Goal: Information Seeking & Learning: Understand process/instructions

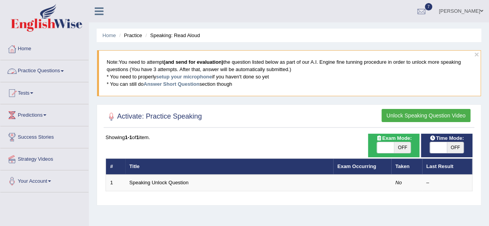
click at [64, 71] on span at bounding box center [62, 71] width 3 height 2
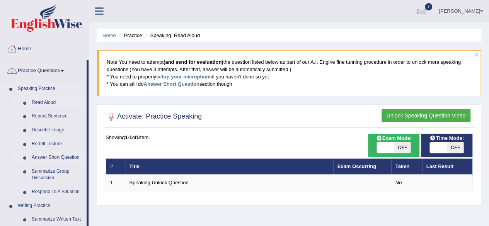
click at [70, 155] on link "Answer Short Question" at bounding box center [57, 158] width 58 height 14
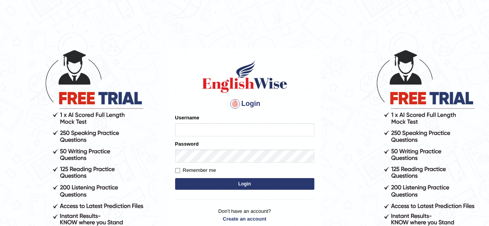
type input "Mugwunali"
click at [245, 181] on button "Login" at bounding box center [244, 184] width 139 height 12
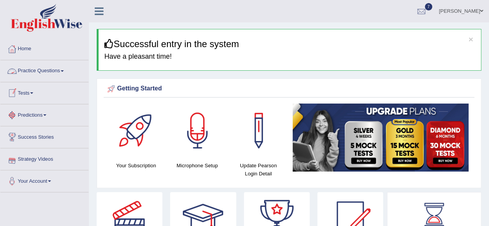
click at [63, 69] on link "Practice Questions" at bounding box center [44, 69] width 88 height 19
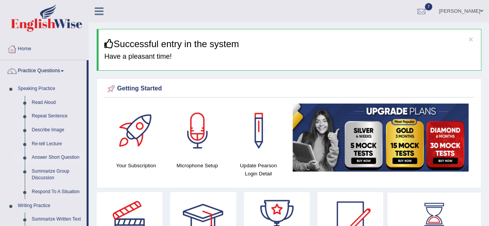
click at [58, 155] on link "Answer Short Question" at bounding box center [57, 158] width 58 height 14
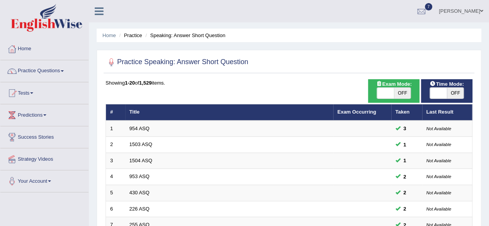
click at [405, 91] on span "OFF" at bounding box center [402, 93] width 17 height 11
checkbox input "true"
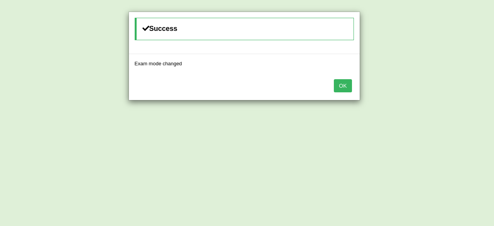
click at [346, 83] on button "OK" at bounding box center [343, 85] width 18 height 13
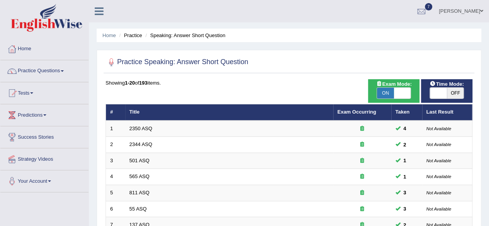
click at [449, 92] on span "OFF" at bounding box center [454, 93] width 17 height 11
checkbox input "true"
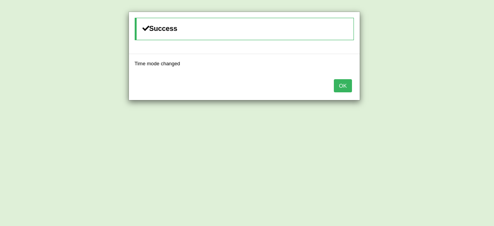
click at [342, 85] on button "OK" at bounding box center [343, 85] width 18 height 13
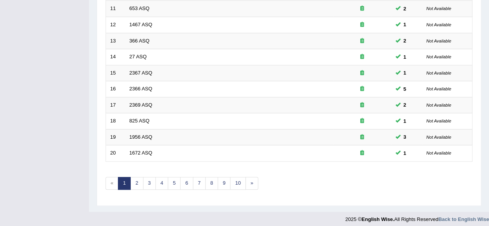
scroll to position [282, 0]
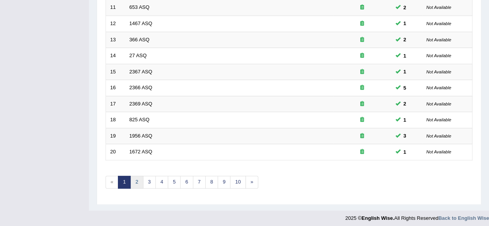
click at [137, 177] on link "2" at bounding box center [136, 182] width 13 height 13
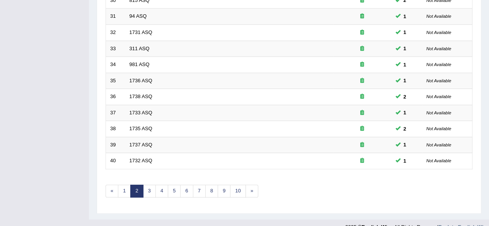
scroll to position [282, 0]
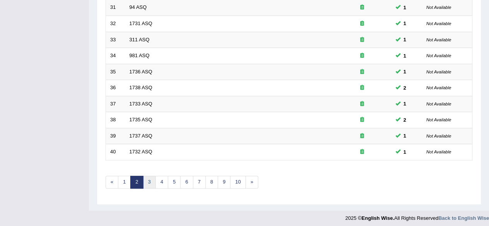
click at [144, 176] on link "3" at bounding box center [149, 182] width 13 height 13
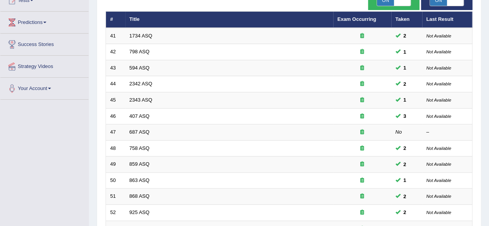
scroll to position [95, 0]
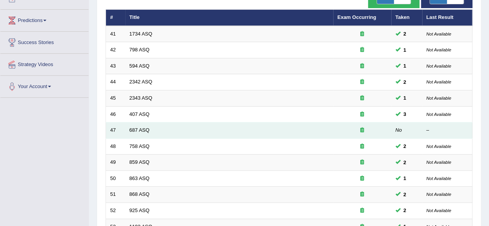
click at [153, 130] on td "687 ASQ" at bounding box center [229, 130] width 208 height 16
click at [154, 129] on td "687 ASQ" at bounding box center [229, 130] width 208 height 16
click at [134, 127] on link "687 ASQ" at bounding box center [139, 130] width 20 height 6
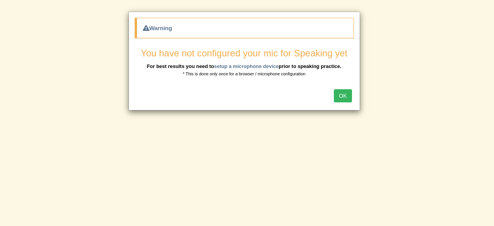
click at [346, 93] on button "OK" at bounding box center [343, 95] width 18 height 13
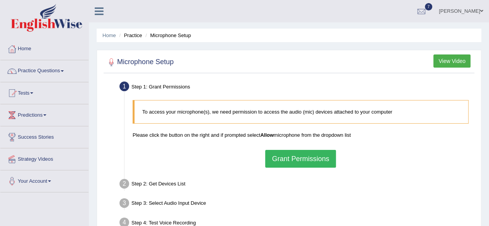
click at [304, 62] on div at bounding box center [288, 62] width 366 height 16
click at [303, 158] on button "Grant Permissions" at bounding box center [300, 159] width 70 height 18
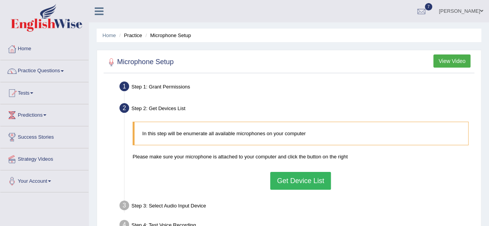
click at [304, 179] on button "Get Device List" at bounding box center [300, 181] width 60 height 18
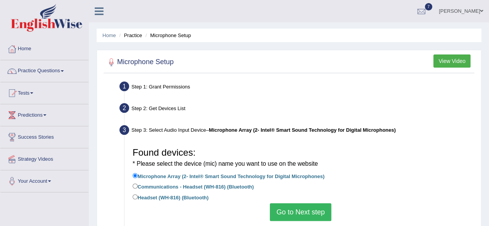
click at [294, 211] on button "Go to Next step" at bounding box center [300, 212] width 61 height 18
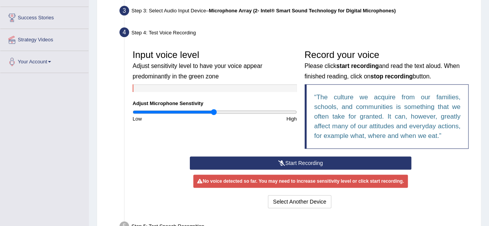
scroll to position [120, 0]
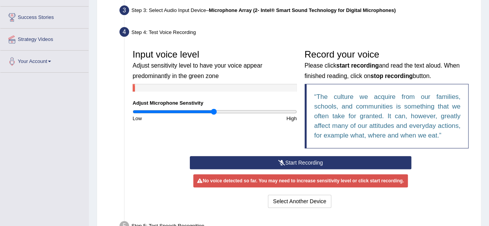
click at [264, 160] on button "Start Recording" at bounding box center [300, 162] width 221 height 13
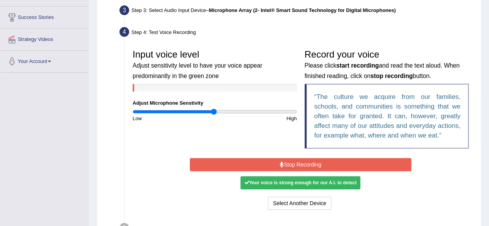
click at [288, 164] on button "Stop Recording" at bounding box center [300, 164] width 221 height 13
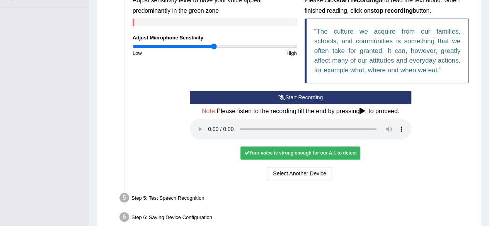
scroll to position [185, 0]
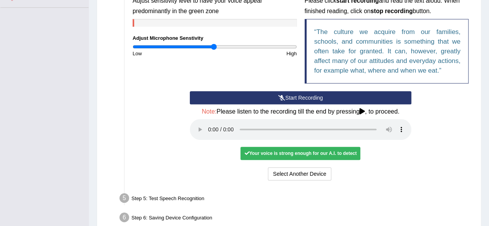
click at [323, 98] on button "Start Recording" at bounding box center [300, 97] width 221 height 13
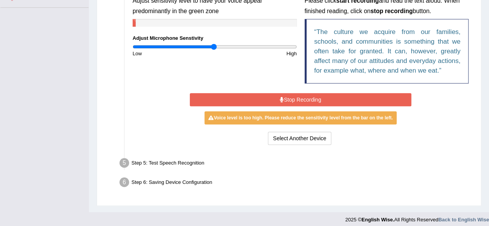
click at [340, 98] on button "Stop Recording" at bounding box center [300, 99] width 221 height 13
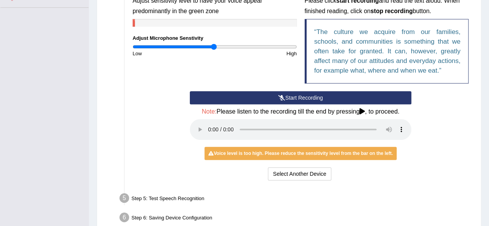
click at [297, 95] on button "Start Recording" at bounding box center [300, 97] width 221 height 13
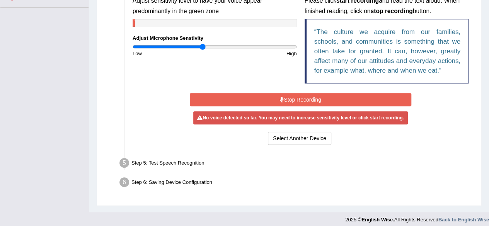
type input "0.86"
click at [203, 47] on input "range" at bounding box center [214, 47] width 164 height 6
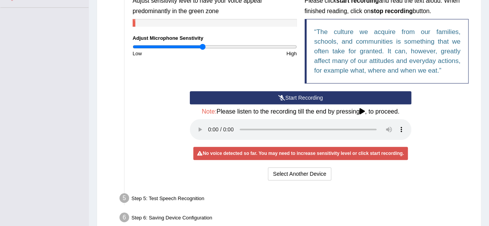
click at [290, 95] on button "Start Recording" at bounding box center [300, 97] width 221 height 13
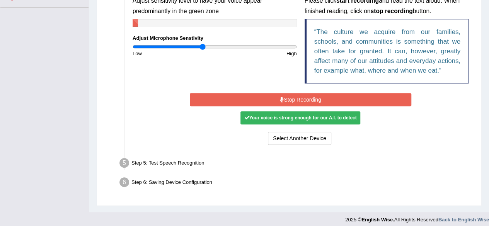
click at [290, 98] on button "Stop Recording" at bounding box center [300, 99] width 221 height 13
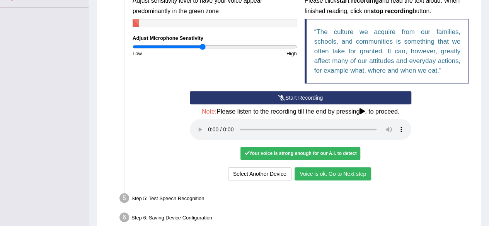
click at [359, 171] on button "Voice is ok. Go to Next step" at bounding box center [332, 173] width 76 height 13
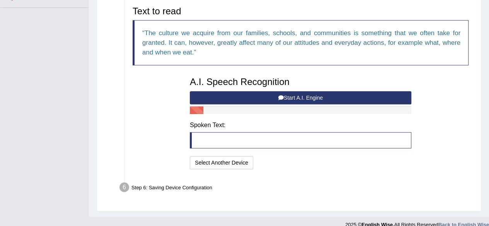
click at [265, 94] on button "Start A.I. Engine" at bounding box center [300, 97] width 221 height 13
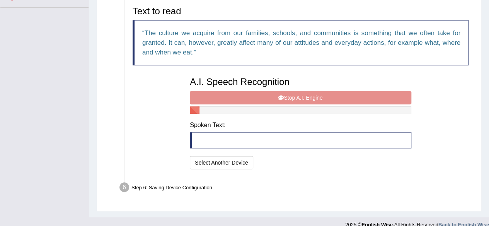
click at [331, 97] on div "A.I. Speech Recognition Start A.I. Engine Stop A.I. Engine Note: Please listen …" at bounding box center [300, 122] width 229 height 98
click at [308, 92] on div "A.I. Speech Recognition Start A.I. Engine Stop A.I. Engine Note: Please listen …" at bounding box center [300, 122] width 229 height 98
click at [260, 98] on div "A.I. Speech Recognition Start A.I. Engine Stop A.I. Engine Note: Please listen …" at bounding box center [300, 122] width 229 height 98
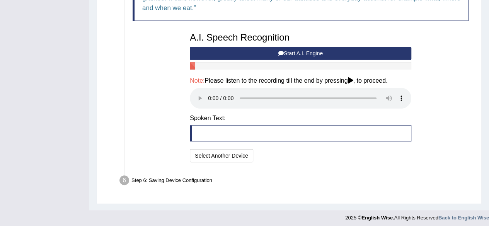
scroll to position [231, 0]
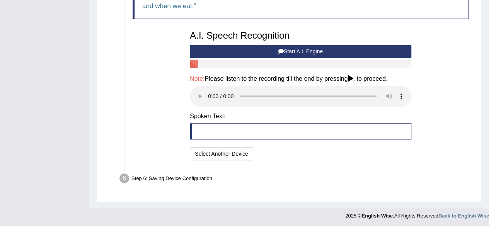
click at [237, 130] on blockquote at bounding box center [300, 131] width 221 height 16
click at [215, 129] on blockquote at bounding box center [300, 131] width 221 height 16
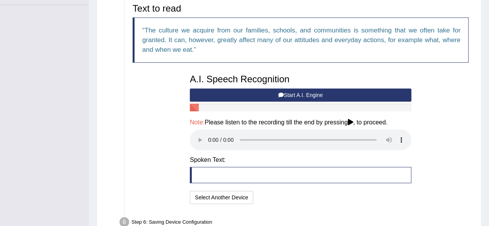
scroll to position [187, 0]
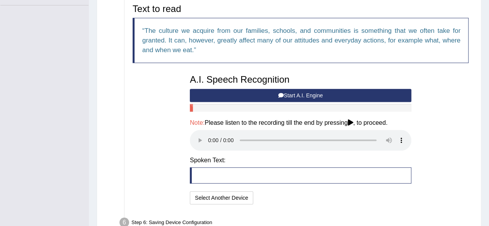
click at [316, 97] on button "Start A.I. Engine" at bounding box center [300, 95] width 221 height 13
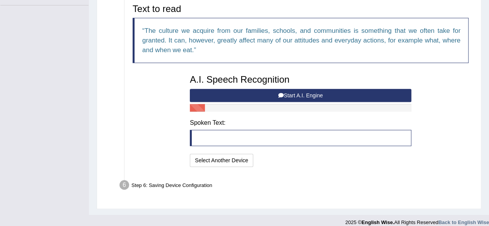
click at [180, 188] on div "Step 6: Saving Device Configuration" at bounding box center [296, 186] width 361 height 17
click at [278, 93] on icon at bounding box center [280, 95] width 5 height 5
click at [281, 93] on icon at bounding box center [280, 95] width 5 height 5
click at [275, 92] on button "Start A.I. Engine" at bounding box center [300, 95] width 221 height 13
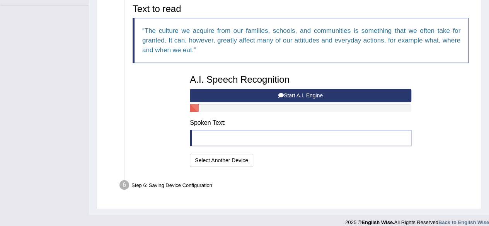
click at [299, 94] on button "Start A.I. Engine" at bounding box center [300, 95] width 221 height 13
click at [238, 159] on button "Select Another Device" at bounding box center [221, 160] width 63 height 13
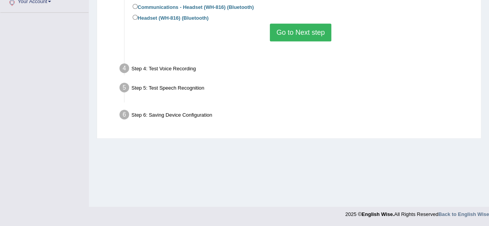
scroll to position [179, 0]
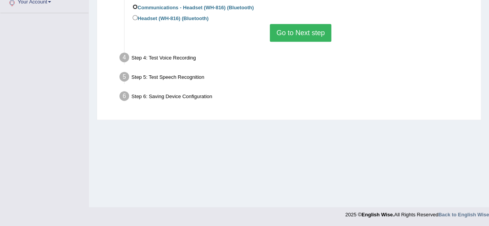
click at [134, 4] on input "Communications - Headset (WH-816) (Bluetooth)" at bounding box center [134, 6] width 5 height 5
radio input "true"
click at [291, 30] on button "Go to Next step" at bounding box center [300, 33] width 61 height 18
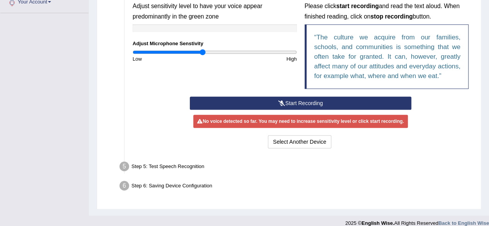
click at [256, 102] on button "Start Recording" at bounding box center [300, 103] width 221 height 13
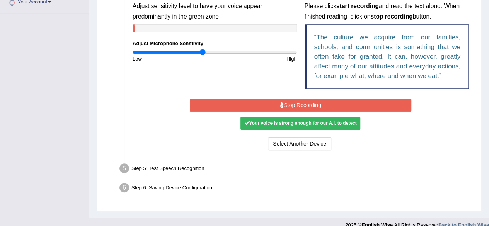
click at [266, 121] on div "Your voice is strong enough for our A.I. to detect" at bounding box center [300, 123] width 120 height 13
click at [312, 105] on button "Stop Recording" at bounding box center [300, 104] width 221 height 13
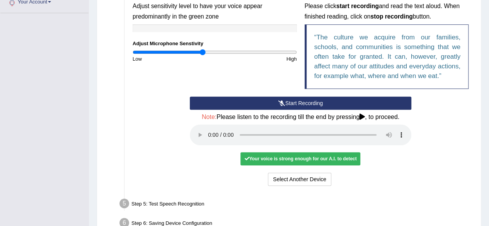
click at [212, 170] on div "Start Recording Stop Recording Note: Please listen to the recording till the en…" at bounding box center [300, 142] width 229 height 91
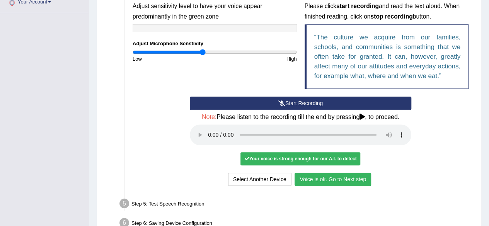
click at [350, 176] on button "Voice is ok. Go to Next step" at bounding box center [332, 179] width 76 height 13
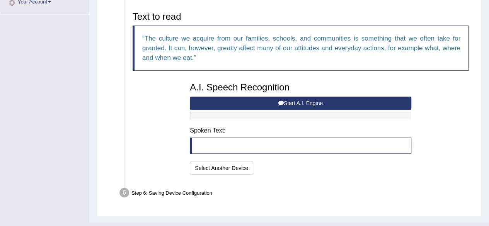
click at [327, 102] on button "Start A.I. Engine" at bounding box center [300, 103] width 221 height 13
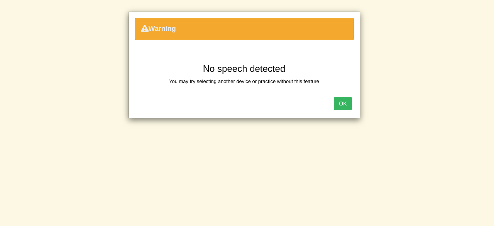
click at [341, 102] on button "OK" at bounding box center [343, 103] width 18 height 13
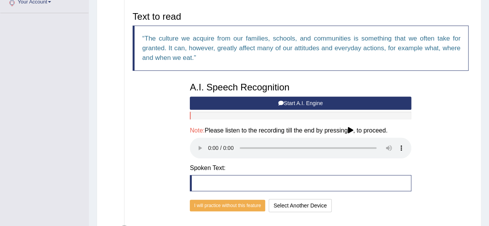
click at [309, 101] on button "Start A.I. Engine" at bounding box center [300, 103] width 221 height 13
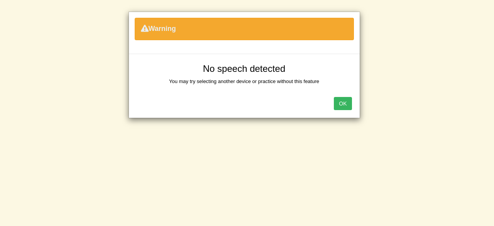
click at [347, 105] on button "OK" at bounding box center [343, 103] width 18 height 13
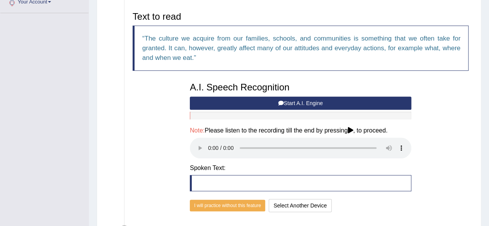
click at [232, 99] on button "Start A.I. Engine" at bounding box center [300, 103] width 221 height 13
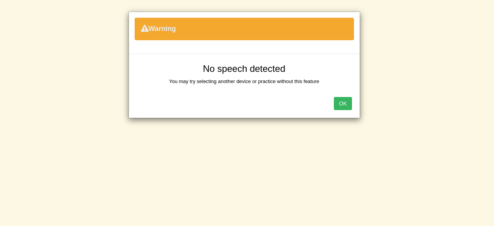
click at [343, 102] on button "OK" at bounding box center [343, 103] width 18 height 13
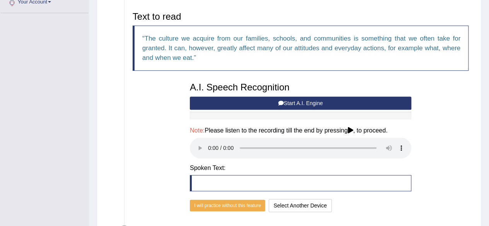
click at [119, 109] on ul "Step 1: Grant Permissions To access your microphone(s), we need permission to a…" at bounding box center [288, 69] width 366 height 339
click at [286, 101] on button "Start A.I. Engine" at bounding box center [300, 103] width 221 height 13
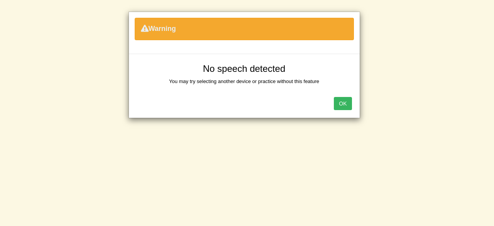
click at [343, 101] on button "OK" at bounding box center [343, 103] width 18 height 13
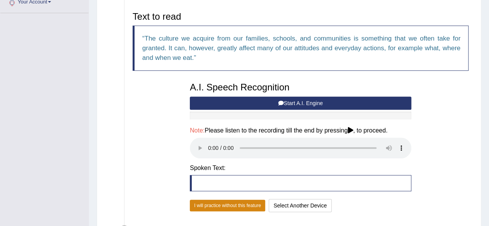
click at [240, 206] on button "I will practice without this feature" at bounding box center [227, 206] width 75 height 12
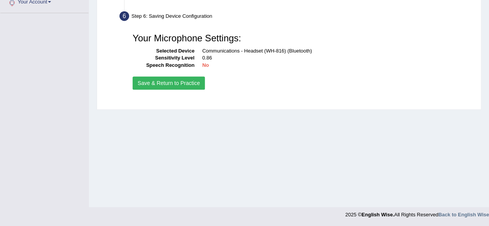
click at [175, 80] on button "Save & Return to Practice" at bounding box center [168, 82] width 72 height 13
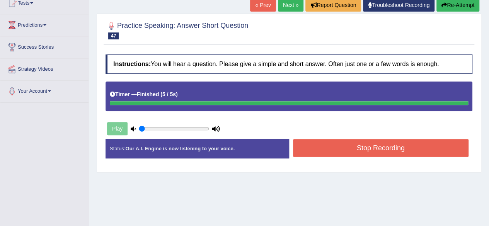
scroll to position [91, 0]
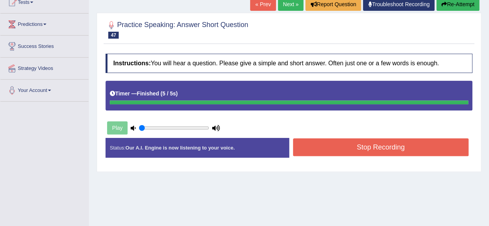
click at [380, 145] on button "Stop Recording" at bounding box center [381, 147] width 176 height 18
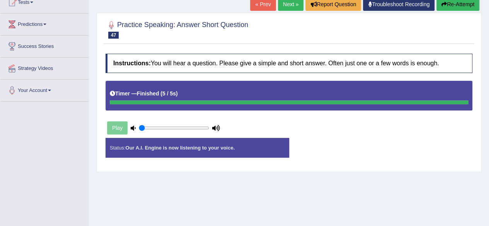
click at [444, 3] on icon "button" at bounding box center [443, 4] width 5 height 5
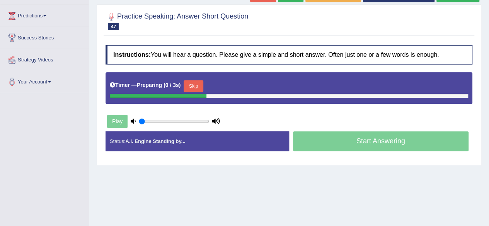
scroll to position [91, 0]
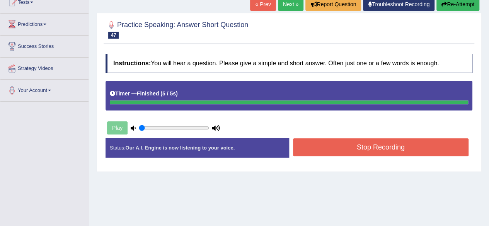
click at [390, 143] on button "Stop Recording" at bounding box center [381, 147] width 176 height 18
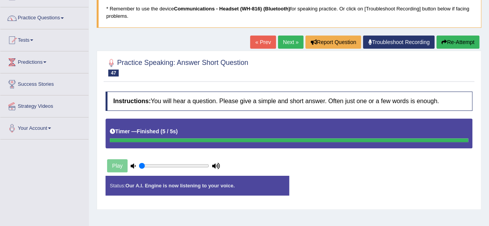
scroll to position [51, 0]
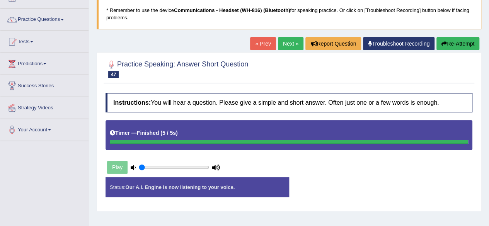
click at [285, 42] on link "Next »" at bounding box center [290, 43] width 25 height 13
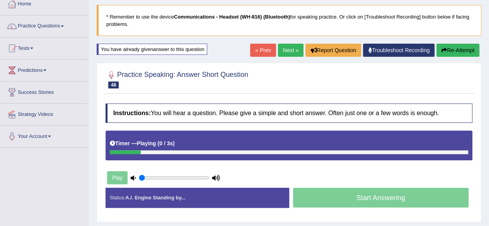
scroll to position [48, 0]
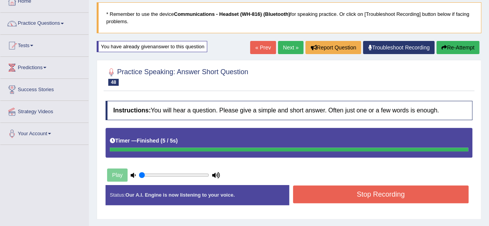
click at [443, 169] on div "Play" at bounding box center [289, 156] width 374 height 57
click at [439, 195] on button "Stop Recording" at bounding box center [381, 194] width 176 height 18
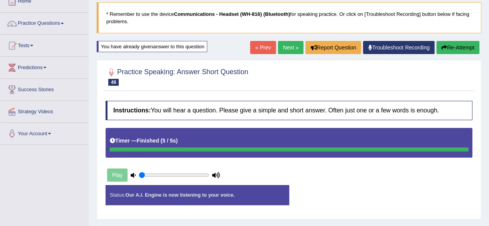
click at [265, 165] on div "Play" at bounding box center [195, 174] width 187 height 19
click at [447, 44] on button "Re-Attempt" at bounding box center [457, 47] width 43 height 13
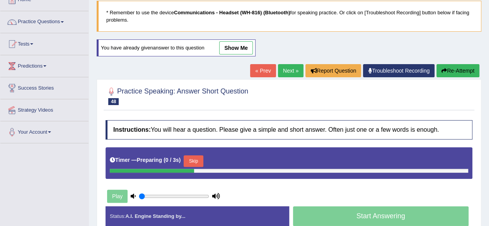
scroll to position [48, 0]
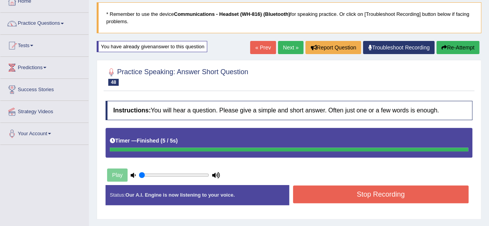
click at [319, 192] on button "Stop Recording" at bounding box center [381, 194] width 176 height 18
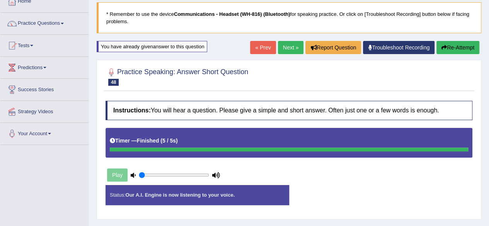
click at [449, 47] on button "Re-Attempt" at bounding box center [457, 47] width 43 height 13
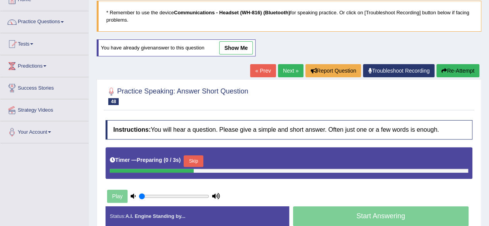
scroll to position [48, 0]
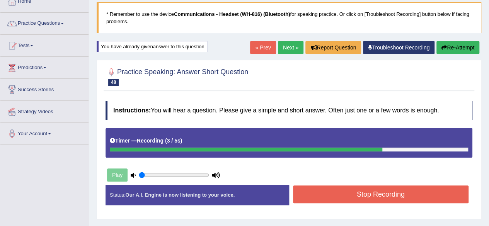
click at [417, 195] on button "Stop Recording" at bounding box center [381, 194] width 176 height 18
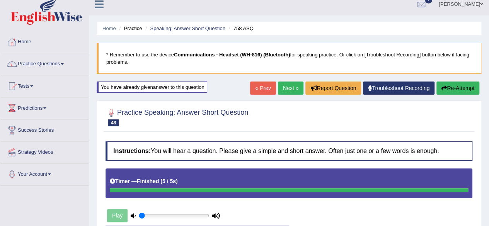
scroll to position [5, 0]
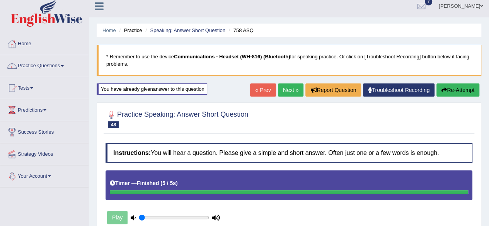
click at [61, 204] on div "Toggle navigation Home Practice Questions Speaking Practice Read Aloud Repeat S…" at bounding box center [244, 196] width 489 height 402
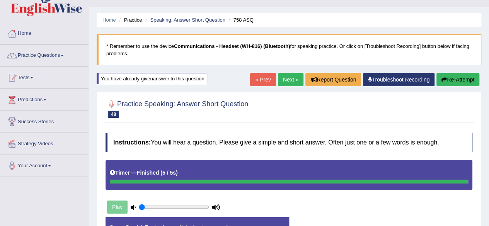
scroll to position [0, 0]
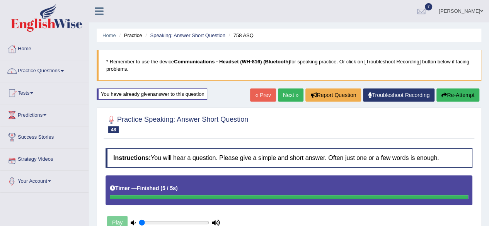
click at [54, 176] on link "Your Account" at bounding box center [44, 179] width 88 height 19
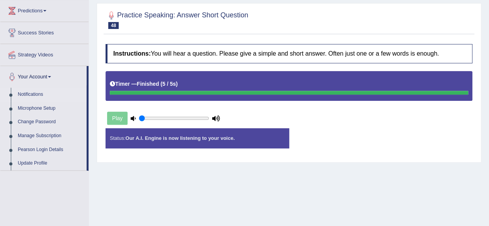
scroll to position [110, 0]
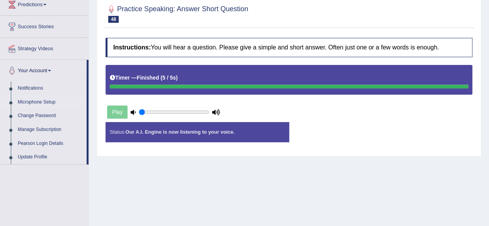
click at [44, 101] on link "Microphone Setup" at bounding box center [50, 102] width 72 height 14
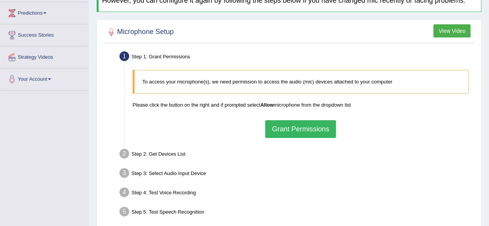
scroll to position [103, 0]
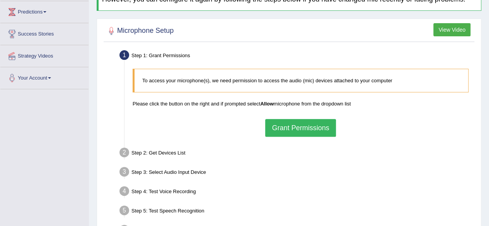
click at [324, 128] on button "Grant Permissions" at bounding box center [300, 128] width 70 height 18
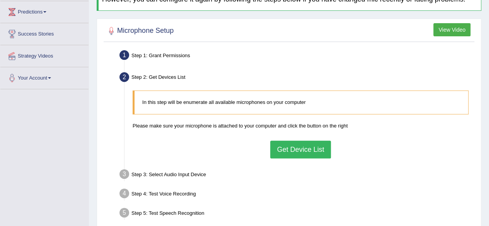
click at [321, 148] on button "Get Device List" at bounding box center [300, 150] width 60 height 18
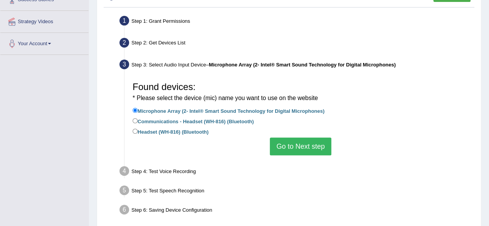
scroll to position [138, 0]
click at [212, 121] on label "Communications - Headset (WH-816) (Bluetooth)" at bounding box center [192, 120] width 121 height 8
click at [137, 121] on input "Communications - Headset (WH-816) (Bluetooth)" at bounding box center [134, 120] width 5 height 5
radio input "true"
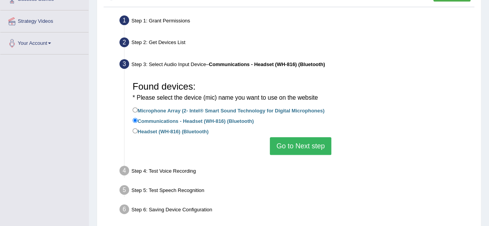
click at [315, 149] on button "Go to Next step" at bounding box center [300, 146] width 61 height 18
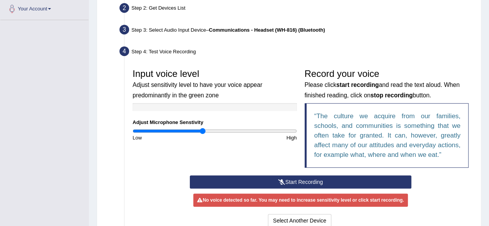
scroll to position [174, 0]
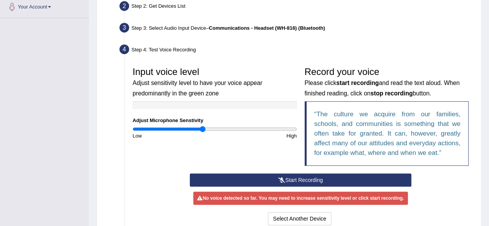
click at [313, 181] on button "Start Recording" at bounding box center [300, 179] width 221 height 13
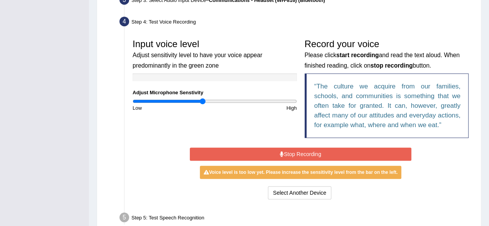
scroll to position [202, 0]
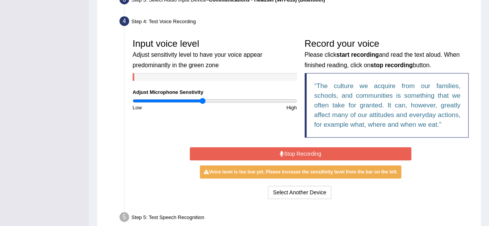
click at [340, 154] on button "Stop Recording" at bounding box center [300, 153] width 221 height 13
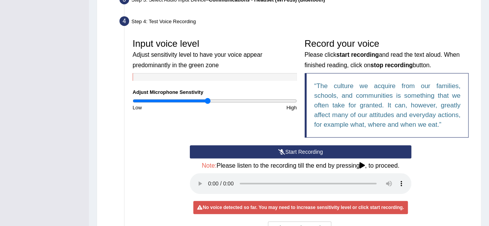
click at [318, 153] on button "Start Recording" at bounding box center [300, 151] width 221 height 13
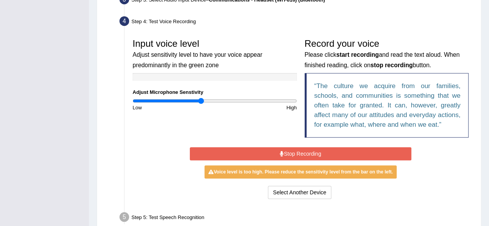
type input "0.84"
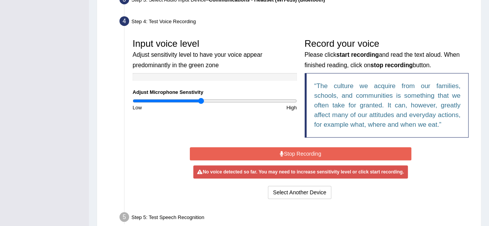
click at [302, 155] on button "Stop Recording" at bounding box center [300, 153] width 221 height 13
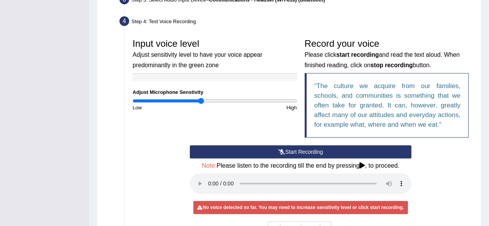
click at [298, 151] on button "Start Recording" at bounding box center [300, 151] width 221 height 13
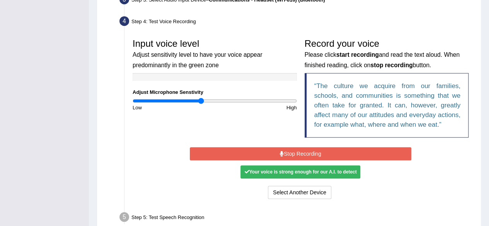
click at [358, 151] on button "Stop Recording" at bounding box center [300, 153] width 221 height 13
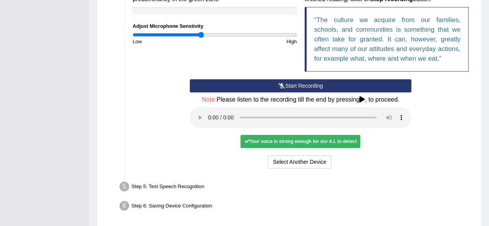
scroll to position [270, 0]
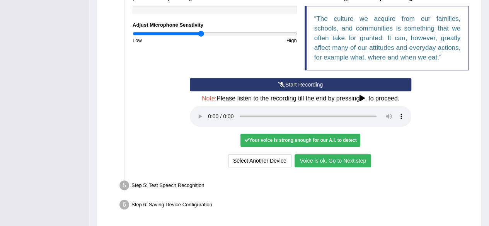
click at [324, 158] on button "Voice is ok. Go to Next step" at bounding box center [332, 160] width 76 height 13
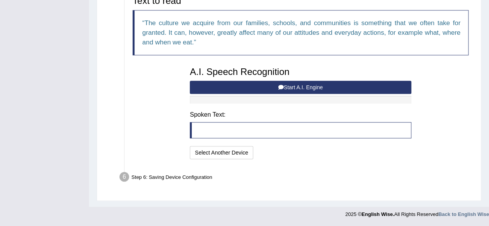
scroll to position [265, 0]
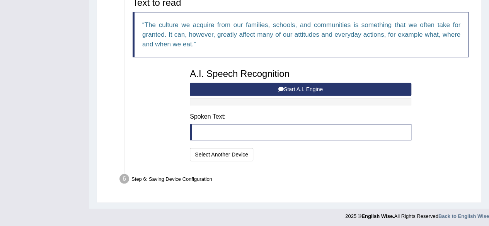
click at [273, 85] on button "Start A.I. Engine" at bounding box center [300, 89] width 221 height 13
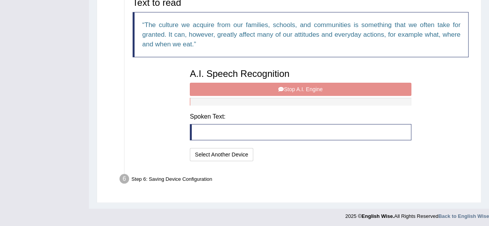
click at [292, 88] on div "A.I. Speech Recognition Start A.I. Engine Stop A.I. Engine Note: Please listen …" at bounding box center [300, 114] width 229 height 98
click at [292, 86] on div "A.I. Speech Recognition Start A.I. Engine Stop A.I. Engine Note: Please listen …" at bounding box center [300, 114] width 229 height 98
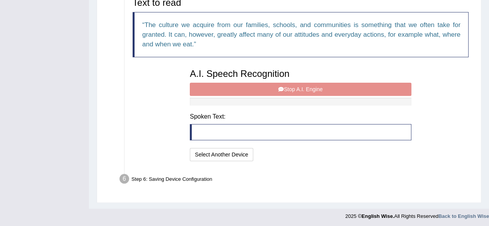
click at [292, 86] on div "A.I. Speech Recognition Start A.I. Engine Stop A.I. Engine Note: Please listen …" at bounding box center [300, 114] width 229 height 98
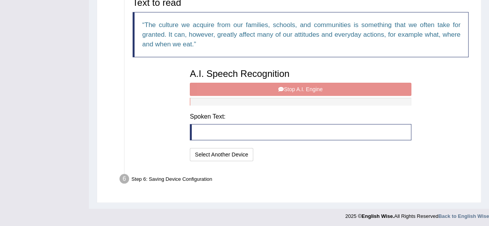
click at [292, 86] on div "A.I. Speech Recognition Start A.I. Engine Stop A.I. Engine Note: Please listen …" at bounding box center [300, 114] width 229 height 98
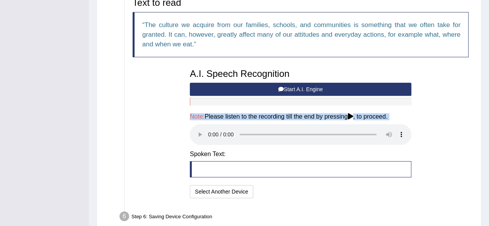
click at [233, 116] on h4 "Note: Please listen to the recording till the end by pressing , to proceed." at bounding box center [300, 116] width 221 height 7
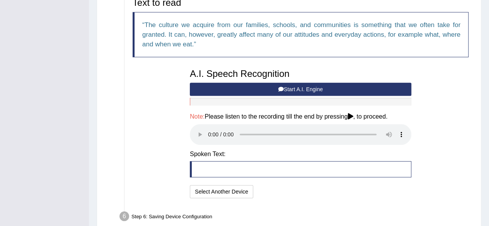
drag, startPoint x: 327, startPoint y: 11, endPoint x: 28, endPoint y: 166, distance: 336.1
